Goal: Transaction & Acquisition: Purchase product/service

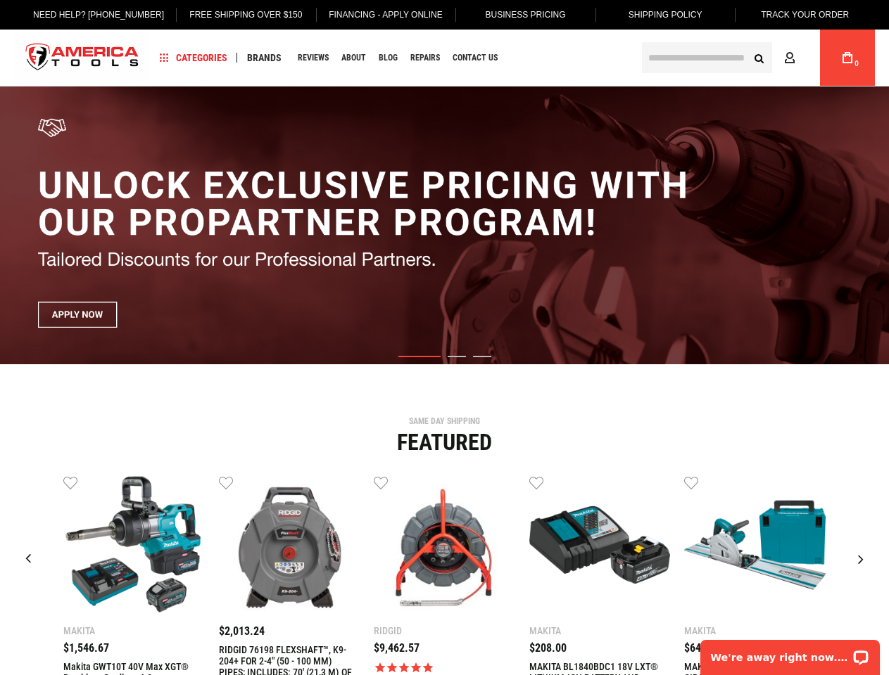
click at [235, 15] on link "Free Shipping Over $150" at bounding box center [245, 15] width 134 height 30
click at [194, 58] on span "Categories" at bounding box center [194, 58] width 68 height 10
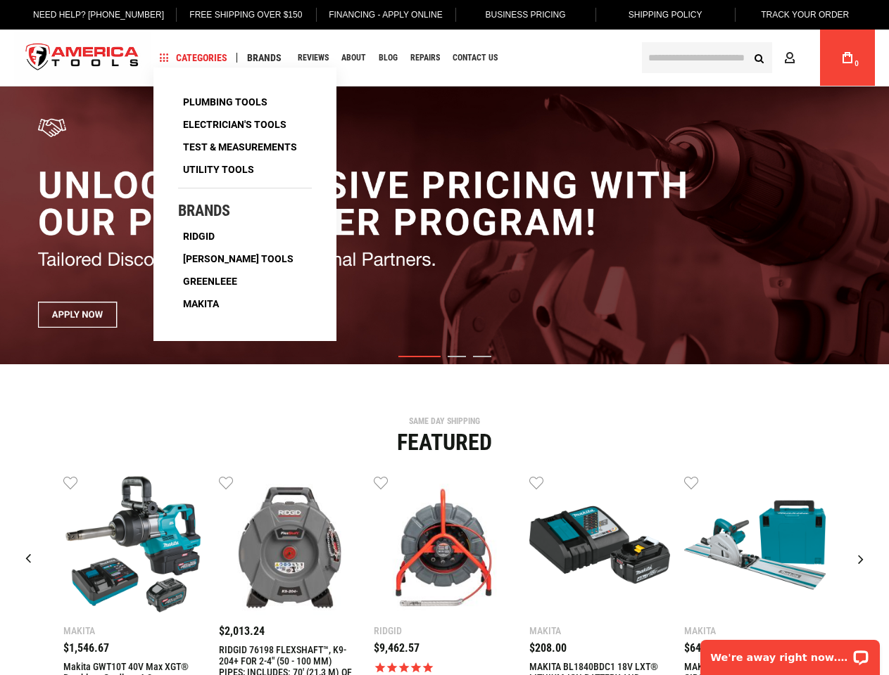
click at [264, 58] on span "Brands" at bounding box center [264, 58] width 34 height 10
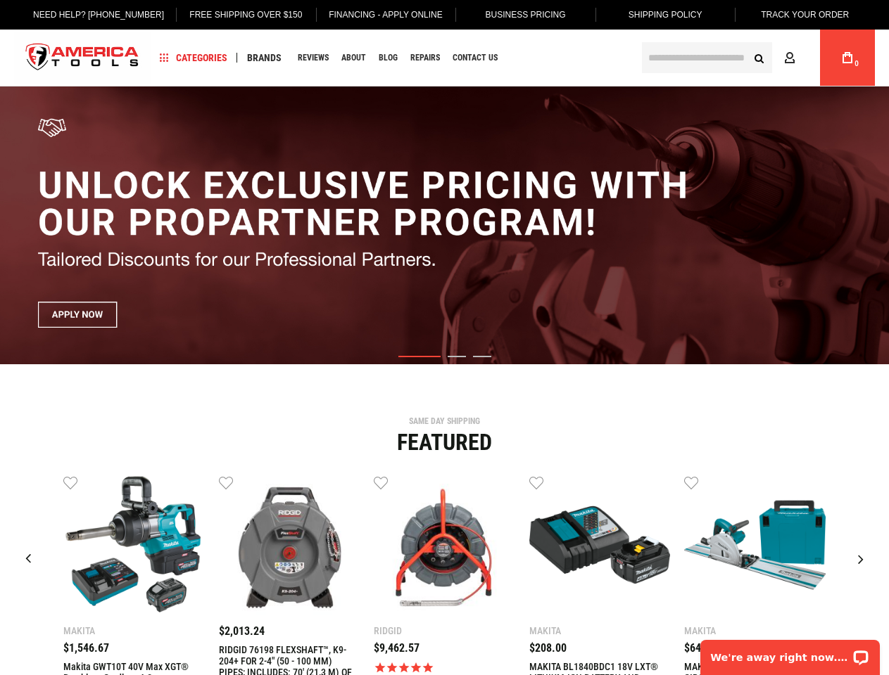
click at [70, 483] on link "Wish List" at bounding box center [70, 482] width 14 height 14
click at [226, 483] on link "Wish List" at bounding box center [226, 482] width 14 height 14
click at [381, 483] on link "Wish List" at bounding box center [381, 482] width 14 height 14
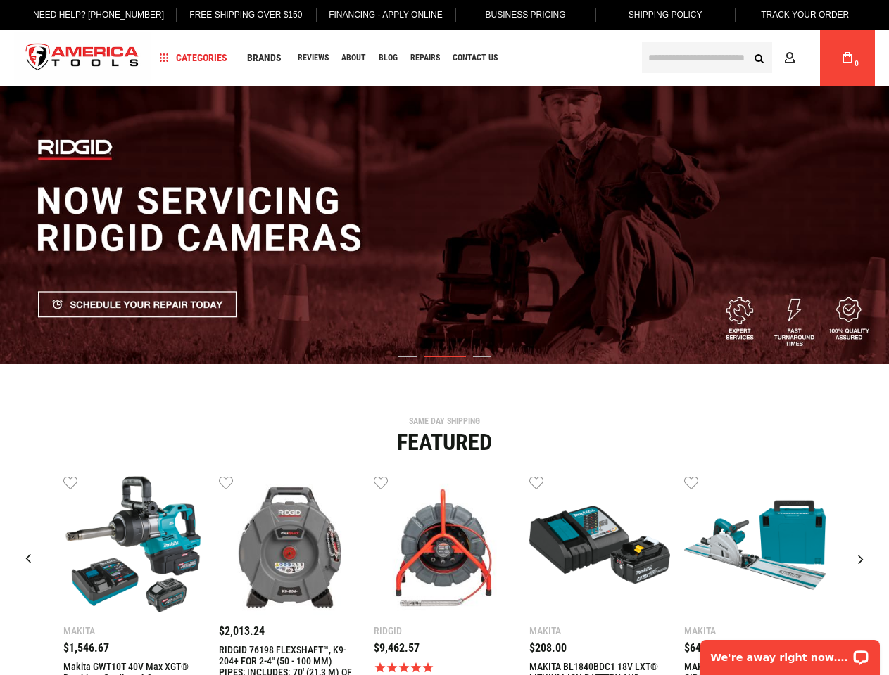
click at [536, 483] on link "Wish List" at bounding box center [536, 482] width 14 height 14
click at [691, 483] on link "Wish List" at bounding box center [691, 482] width 14 height 14
click at [846, 483] on div "Makita $1,546.67 Wish List Compare" at bounding box center [445, 617] width 868 height 284
click at [861, 560] on div "Next slide" at bounding box center [860, 559] width 35 height 35
